Goal: Task Accomplishment & Management: Manage account settings

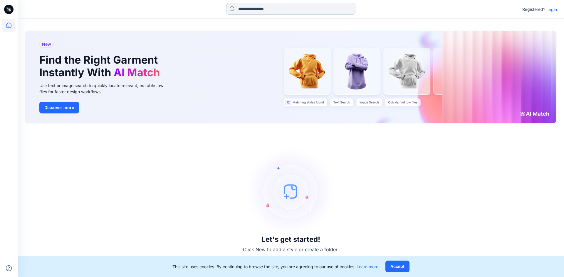
click at [269, 9] on input at bounding box center [290, 9] width 129 height 12
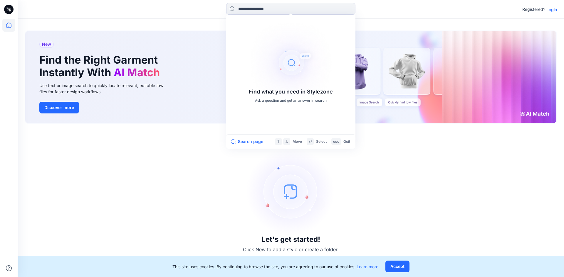
click at [7, 10] on icon at bounding box center [8, 9] width 9 height 9
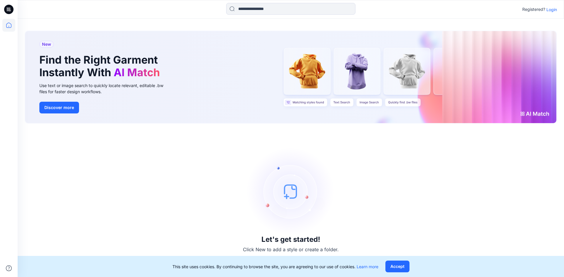
click at [552, 9] on p "Login" at bounding box center [551, 9] width 11 height 6
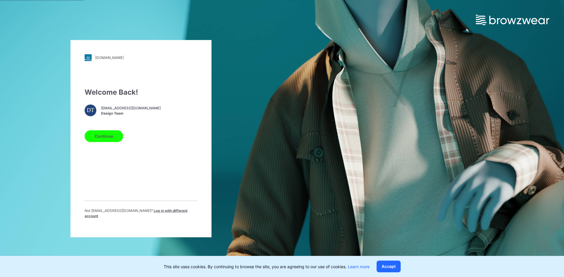
click at [110, 139] on button "Continue" at bounding box center [104, 136] width 38 height 12
click at [107, 139] on button "Continue" at bounding box center [104, 136] width 38 height 12
